Goal: Register for event/course

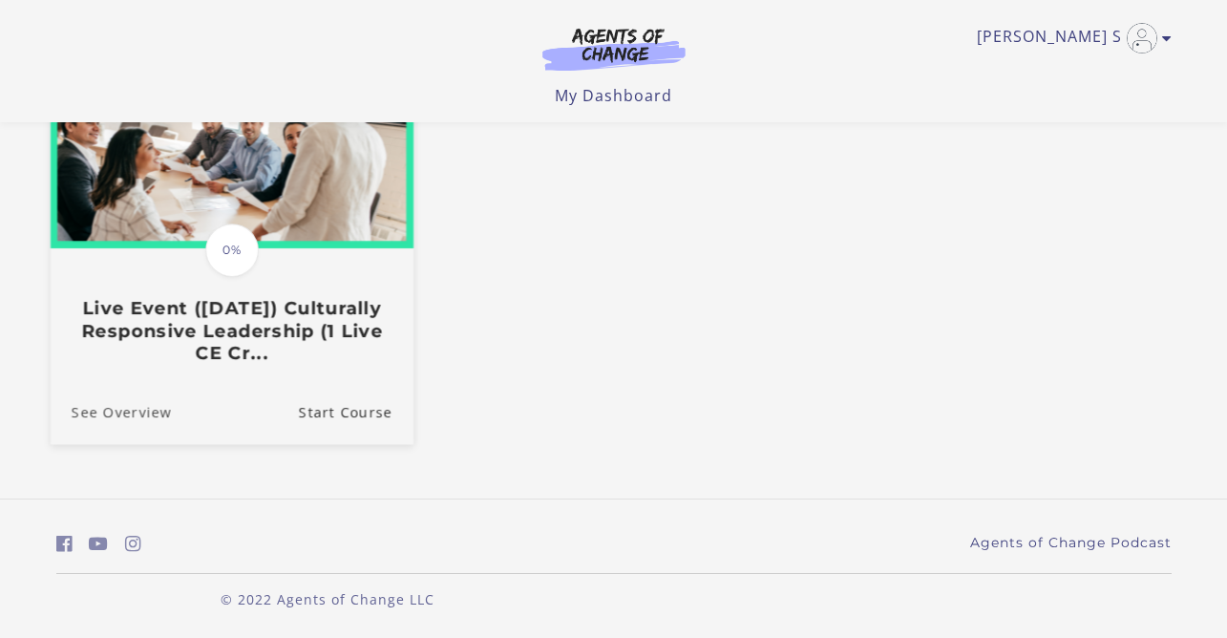
click at [146, 416] on link "See Overview" at bounding box center [110, 411] width 121 height 64
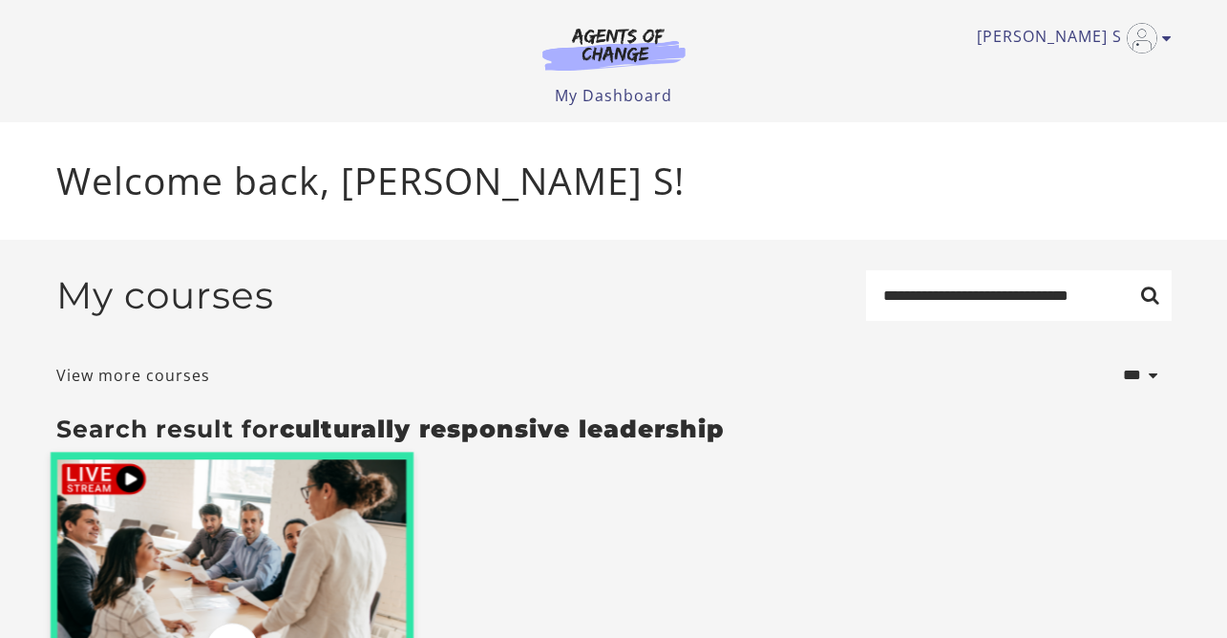
click at [204, 543] on img at bounding box center [231, 550] width 363 height 196
